Goal: Find specific page/section: Find specific page/section

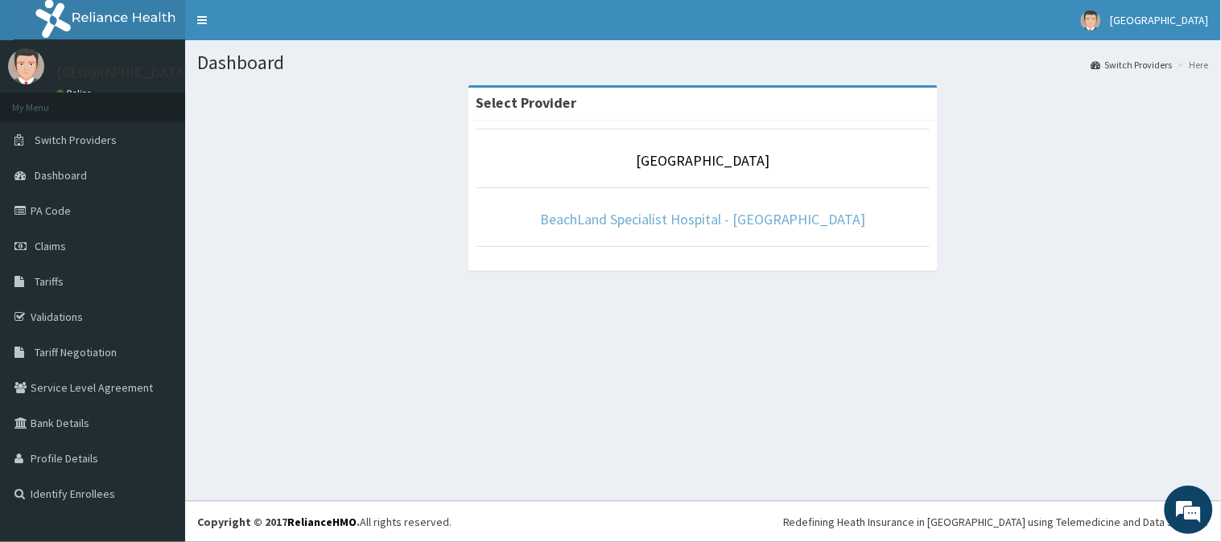
click at [658, 221] on link "BeachLand Specialist Hospital - [GEOGRAPHIC_DATA]" at bounding box center [703, 219] width 326 height 19
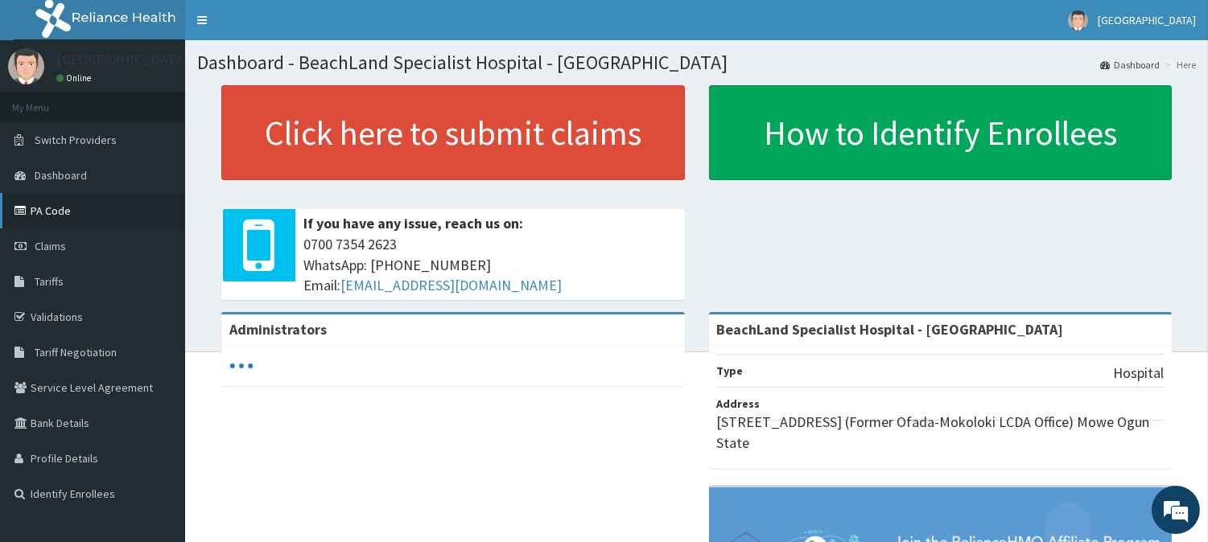
click at [86, 215] on link "PA Code" at bounding box center [92, 210] width 185 height 35
